Goal: Navigation & Orientation: Find specific page/section

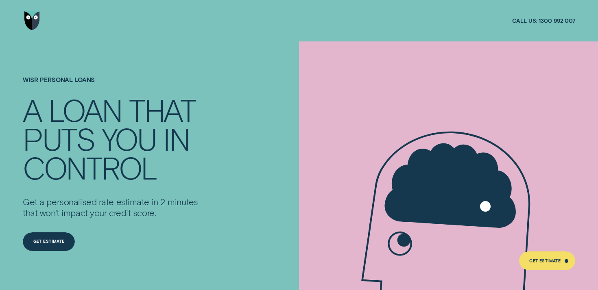
click at [35, 20] on img "Go to home page" at bounding box center [31, 20] width 15 height 19
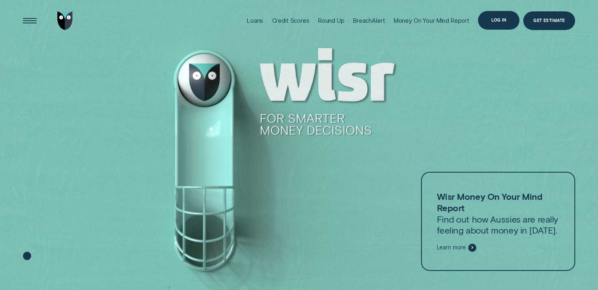
click at [503, 18] on div "Log in" at bounding box center [498, 20] width 15 height 4
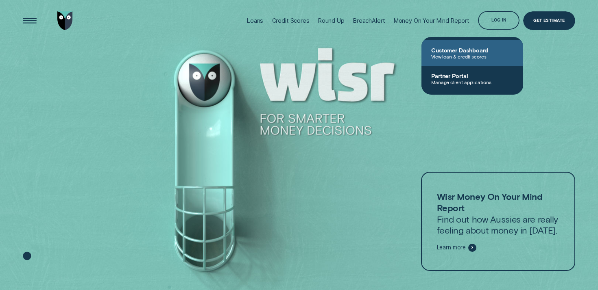
click at [479, 54] on span "View loan & credit scores" at bounding box center [472, 57] width 82 height 6
